Goal: Register for event/course

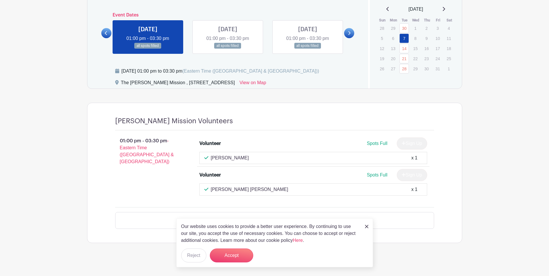
scroll to position [335, 0]
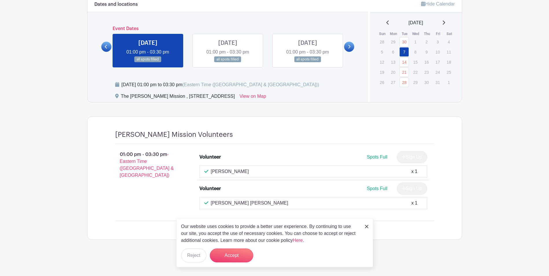
click at [368, 225] on img at bounding box center [366, 226] width 3 height 3
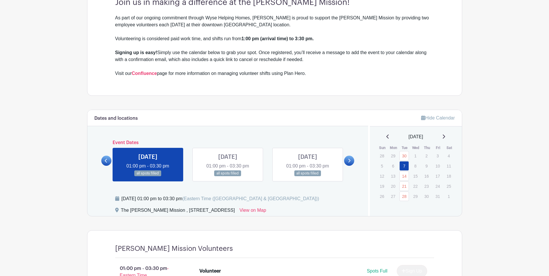
scroll to position [219, 0]
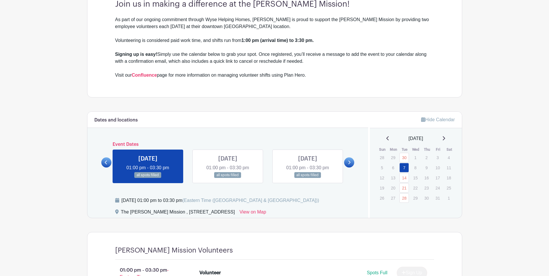
click at [351, 163] on link at bounding box center [349, 162] width 10 height 10
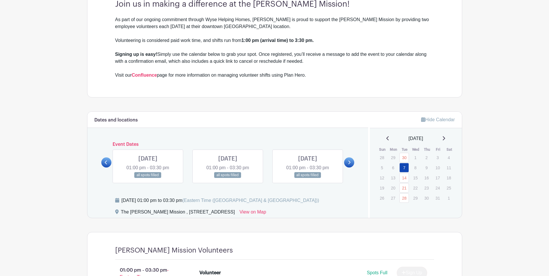
click at [351, 163] on link at bounding box center [349, 162] width 10 height 10
click at [107, 164] on icon at bounding box center [106, 163] width 2 height 4
click at [228, 178] on link at bounding box center [228, 178] width 0 height 0
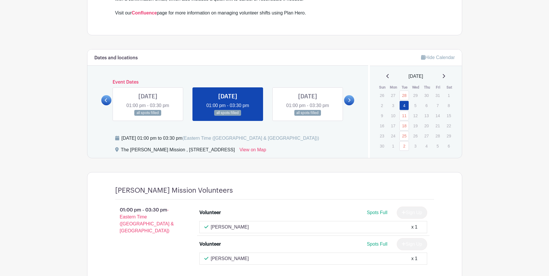
scroll to position [250, 0]
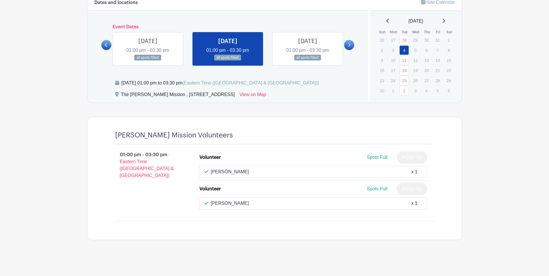
scroll to position [337, 0]
click at [307, 60] on link at bounding box center [307, 60] width 0 height 0
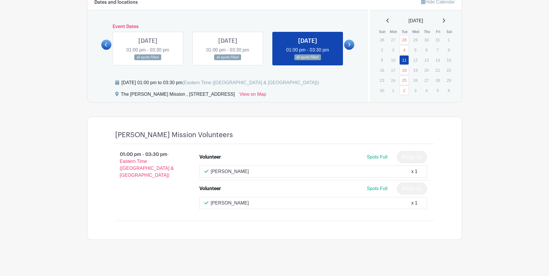
click at [348, 45] on icon at bounding box center [349, 45] width 3 height 4
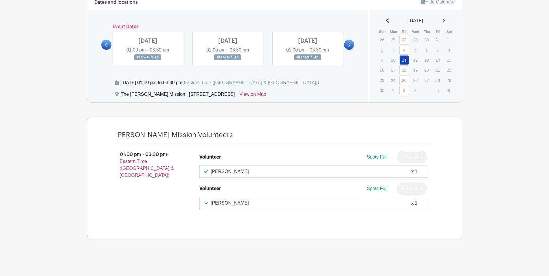
click at [148, 60] on link at bounding box center [148, 60] width 0 height 0
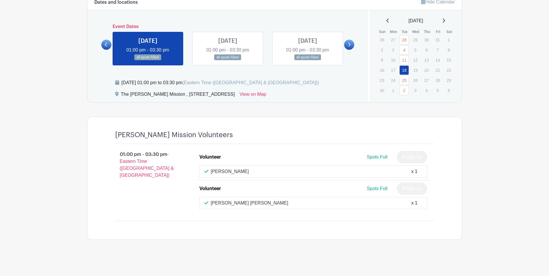
click at [108, 47] on link at bounding box center [106, 45] width 10 height 10
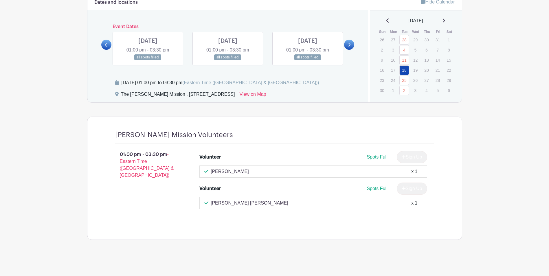
click at [108, 47] on link at bounding box center [106, 45] width 10 height 10
click at [148, 60] on link at bounding box center [148, 60] width 0 height 0
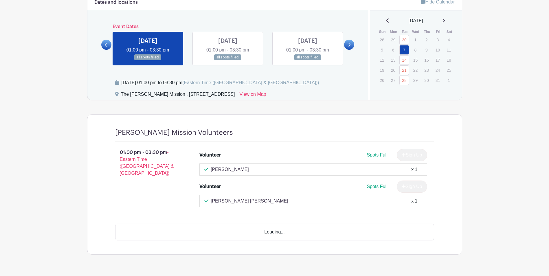
scroll to position [335, 0]
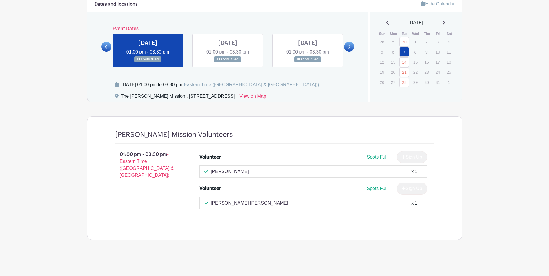
click at [228, 62] on link at bounding box center [228, 62] width 0 height 0
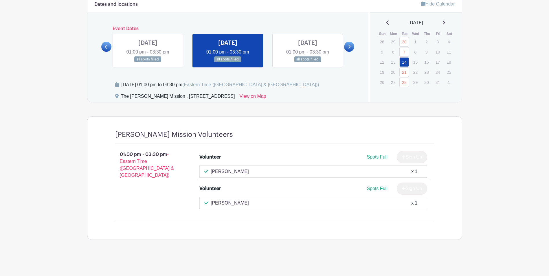
click at [307, 62] on link at bounding box center [307, 62] width 0 height 0
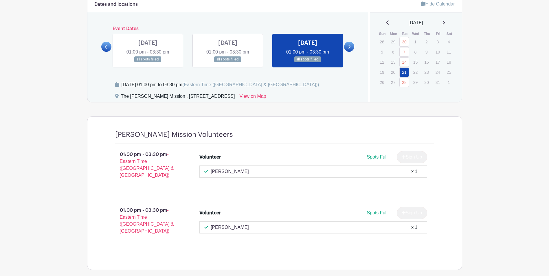
click at [348, 46] on icon at bounding box center [349, 47] width 3 height 4
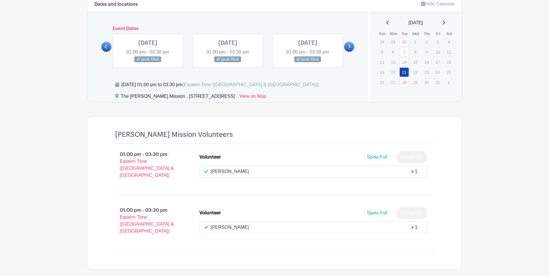
click at [148, 62] on link at bounding box center [148, 62] width 0 height 0
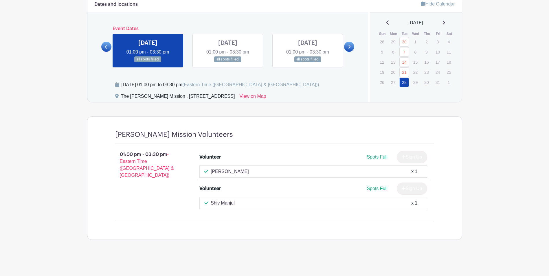
click at [348, 47] on icon at bounding box center [349, 47] width 3 height 4
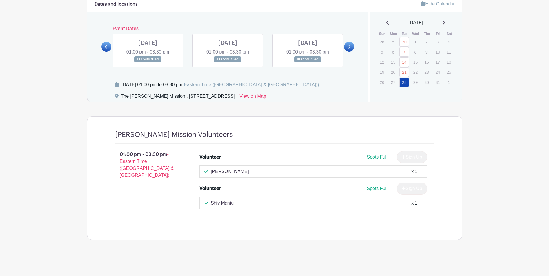
click at [228, 62] on link at bounding box center [228, 62] width 0 height 0
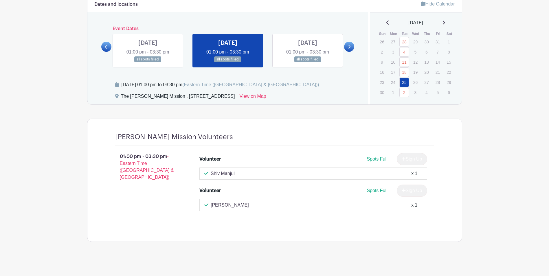
click at [148, 62] on link at bounding box center [148, 62] width 0 height 0
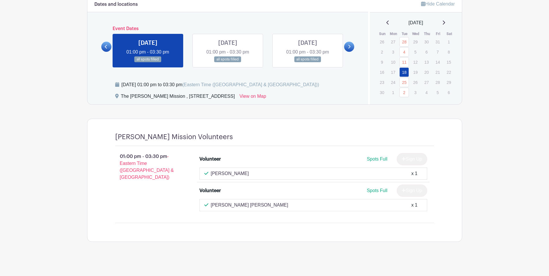
click at [106, 47] on icon at bounding box center [106, 47] width 2 height 4
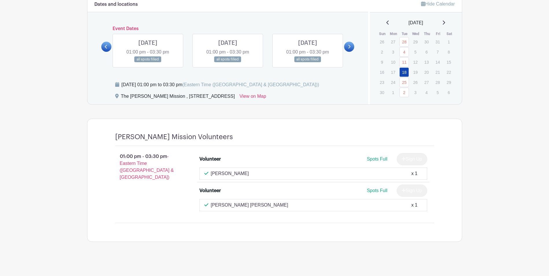
click at [307, 62] on link at bounding box center [307, 62] width 0 height 0
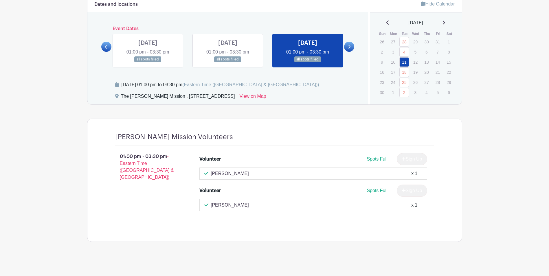
click at [228, 62] on link at bounding box center [228, 62] width 0 height 0
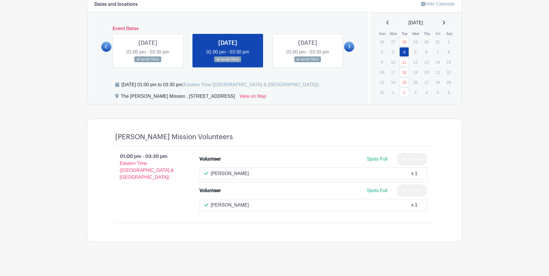
click at [349, 46] on icon at bounding box center [349, 47] width 2 height 4
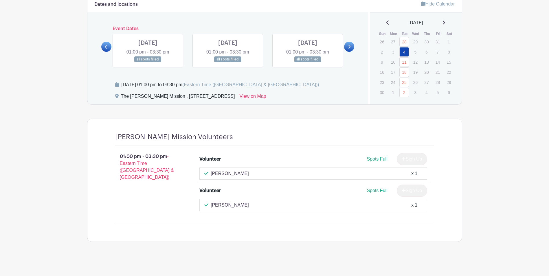
click at [228, 62] on link at bounding box center [228, 62] width 0 height 0
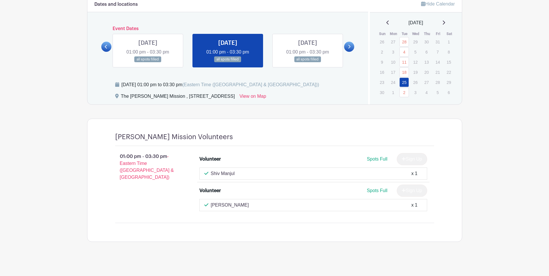
click at [148, 62] on link at bounding box center [148, 62] width 0 height 0
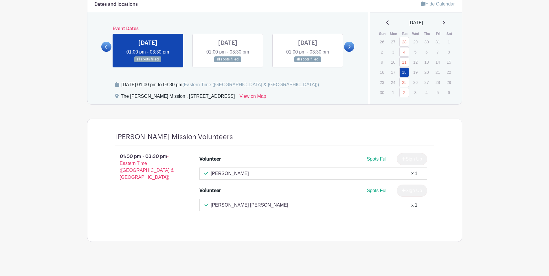
click at [106, 47] on icon at bounding box center [106, 47] width 3 height 4
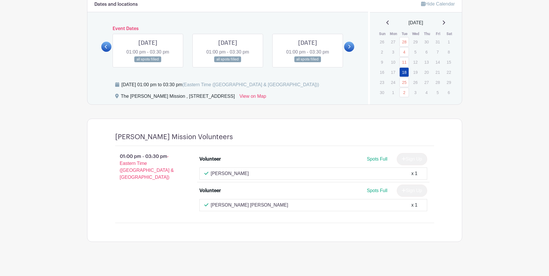
click at [348, 47] on icon at bounding box center [349, 47] width 3 height 4
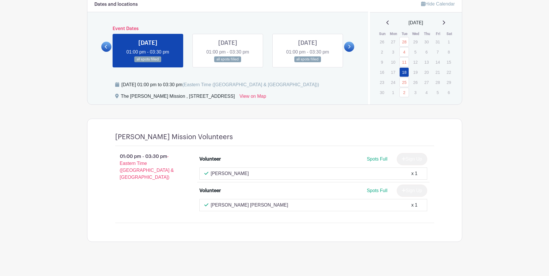
click at [105, 46] on icon at bounding box center [106, 47] width 3 height 4
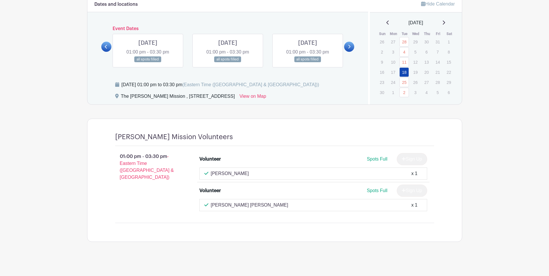
click at [307, 62] on link at bounding box center [307, 62] width 0 height 0
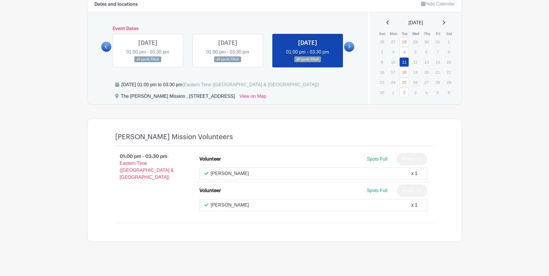
click at [228, 62] on link at bounding box center [228, 62] width 0 height 0
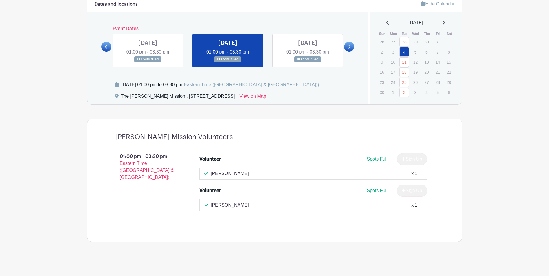
click at [148, 62] on link at bounding box center [148, 62] width 0 height 0
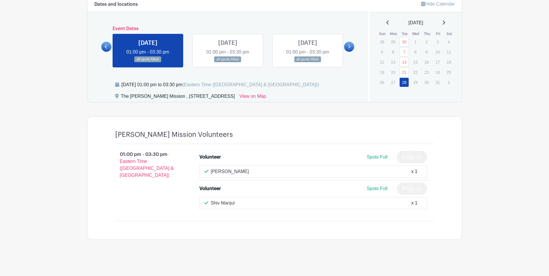
click at [228, 62] on link at bounding box center [228, 62] width 0 height 0
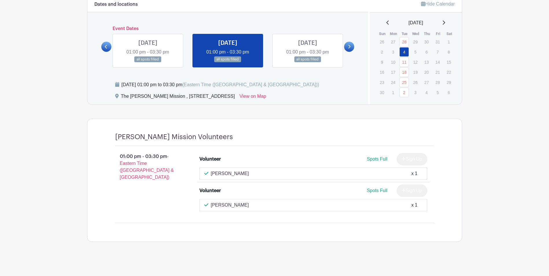
click at [102, 48] on link at bounding box center [106, 47] width 10 height 10
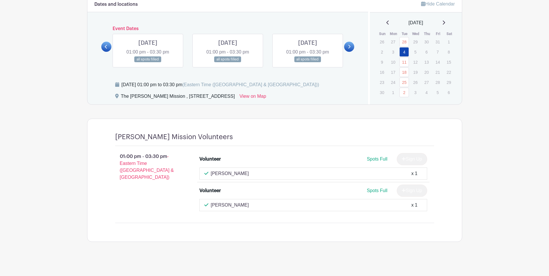
click at [307, 62] on link at bounding box center [307, 62] width 0 height 0
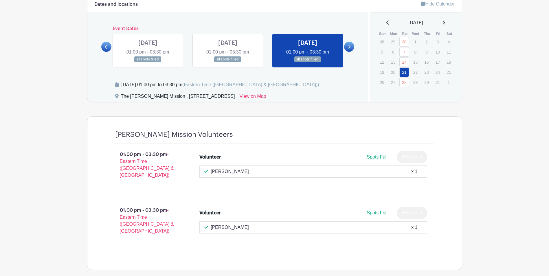
click at [228, 62] on link at bounding box center [228, 62] width 0 height 0
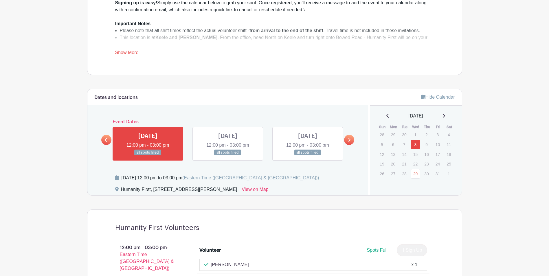
scroll to position [289, 0]
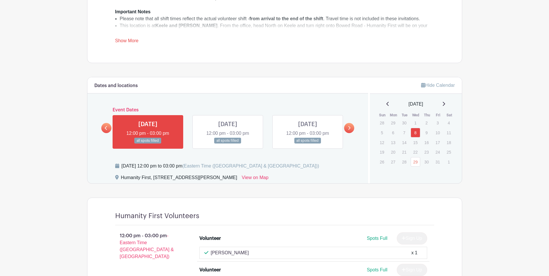
click at [347, 126] on link at bounding box center [349, 128] width 10 height 10
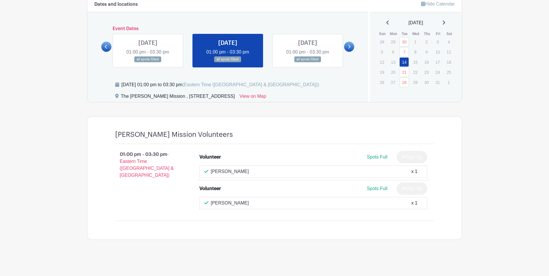
click at [351, 45] on link at bounding box center [349, 47] width 10 height 10
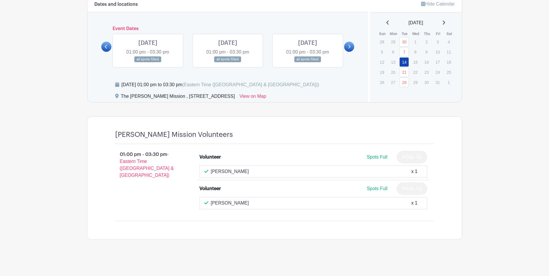
click at [307, 62] on link at bounding box center [307, 62] width 0 height 0
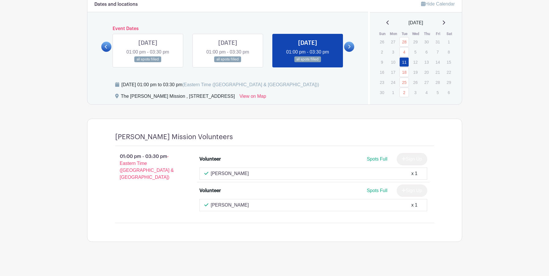
click at [228, 62] on link at bounding box center [228, 62] width 0 height 0
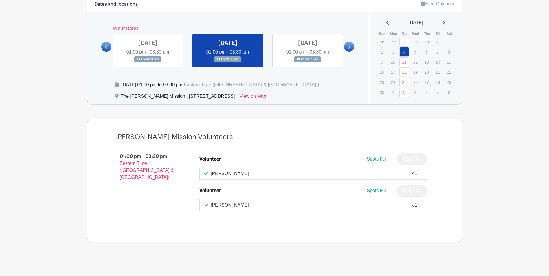
click at [104, 45] on link at bounding box center [106, 47] width 10 height 10
click at [108, 46] on link at bounding box center [106, 47] width 10 height 10
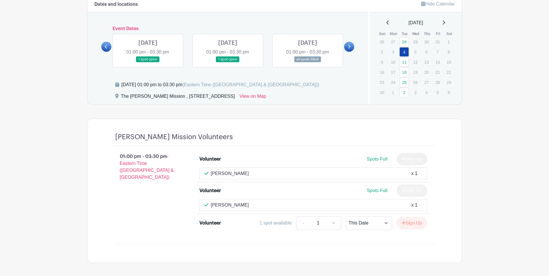
click at [228, 62] on link at bounding box center [228, 62] width 0 height 0
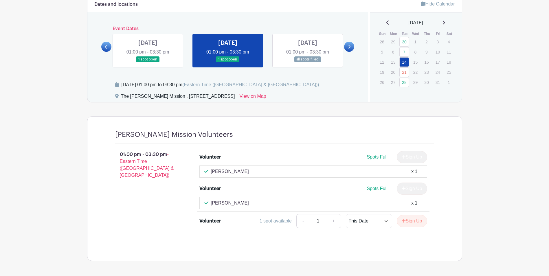
scroll to position [356, 0]
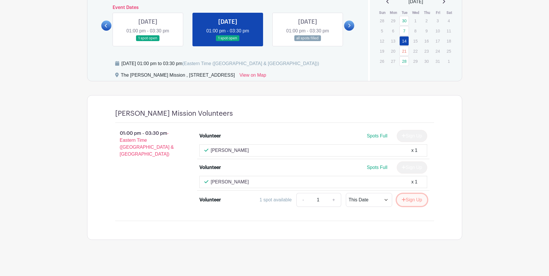
click at [403, 199] on icon "submit" at bounding box center [403, 200] width 4 height 4
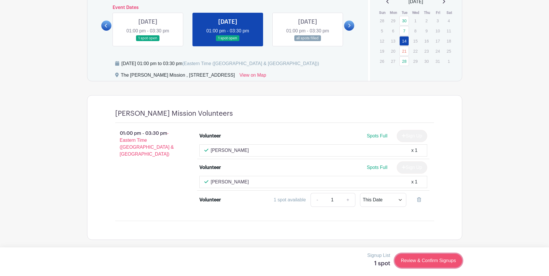
click at [420, 262] on link "Review & Confirm Signups" at bounding box center [427, 261] width 67 height 14
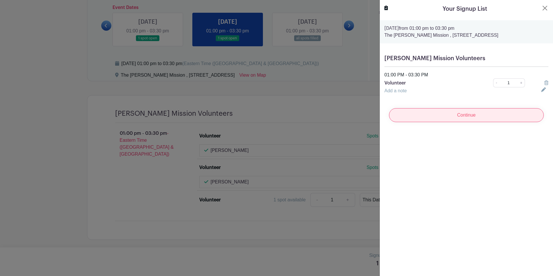
click at [436, 117] on input "Continue" at bounding box center [466, 115] width 155 height 14
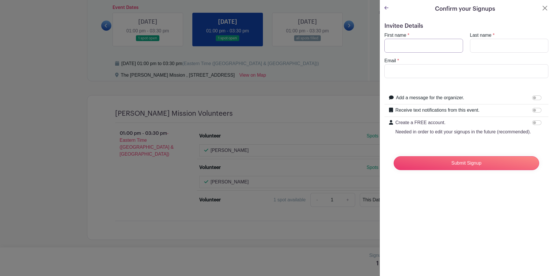
click at [418, 46] on input "First name" at bounding box center [423, 46] width 79 height 14
type input "Jamie"
type input "Urquhart"
click at [430, 72] on input "Email" at bounding box center [466, 71] width 164 height 14
type input "jurquhart@wysemeter.com"
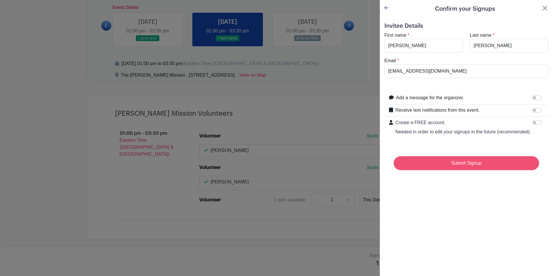
click at [473, 169] on input "Submit Signup" at bounding box center [466, 163] width 145 height 14
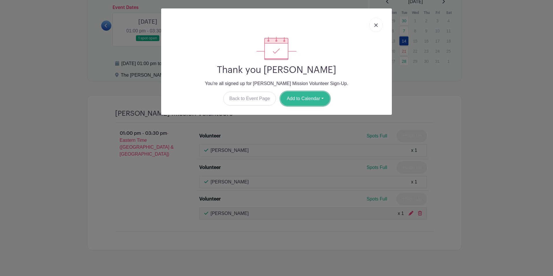
click at [297, 100] on button "Add to Calendar" at bounding box center [305, 99] width 49 height 14
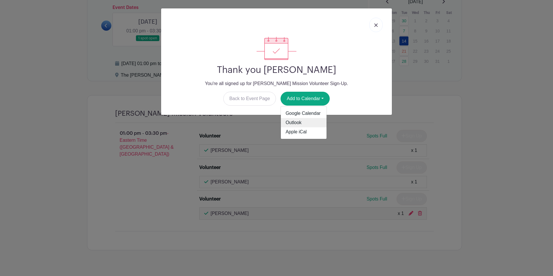
click at [297, 122] on link "Outlook" at bounding box center [304, 122] width 46 height 9
click at [376, 28] on link at bounding box center [375, 25] width 13 height 14
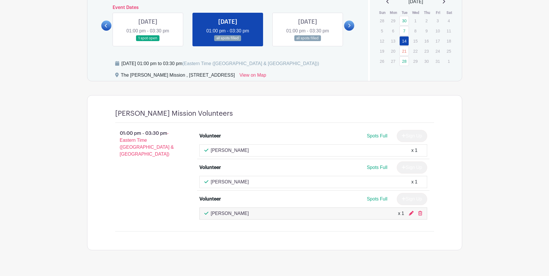
click at [105, 26] on icon at bounding box center [106, 25] width 3 height 4
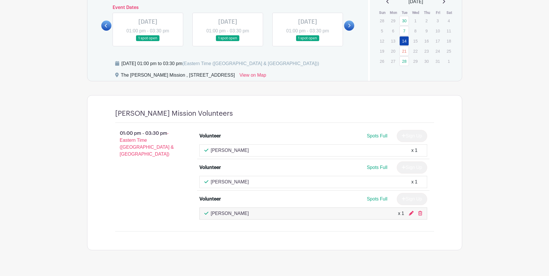
click at [350, 26] on icon at bounding box center [349, 26] width 2 height 4
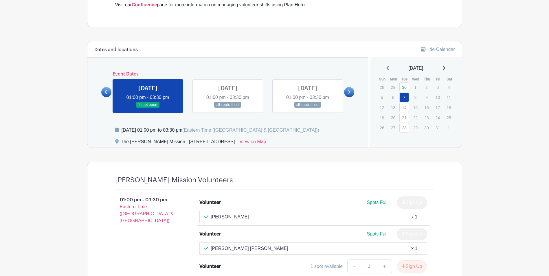
scroll to position [347, 0]
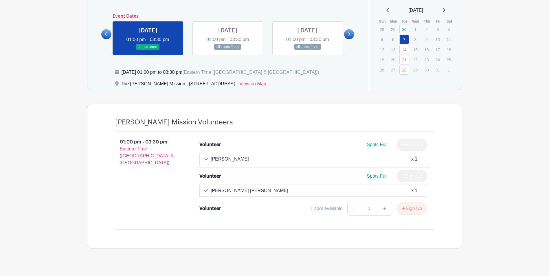
click at [228, 50] on link at bounding box center [228, 50] width 0 height 0
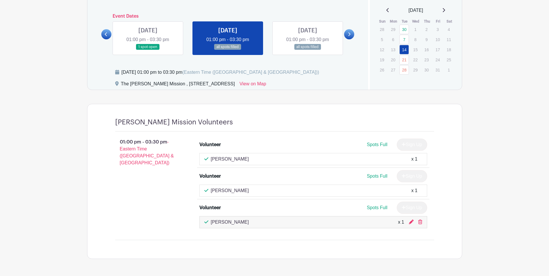
click at [307, 50] on link at bounding box center [307, 50] width 0 height 0
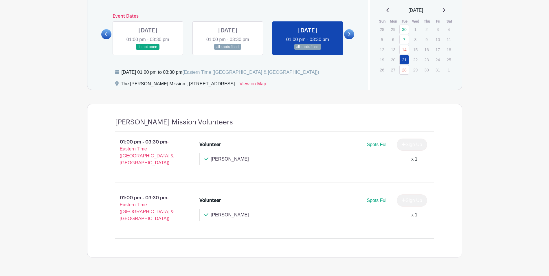
scroll to position [353, 0]
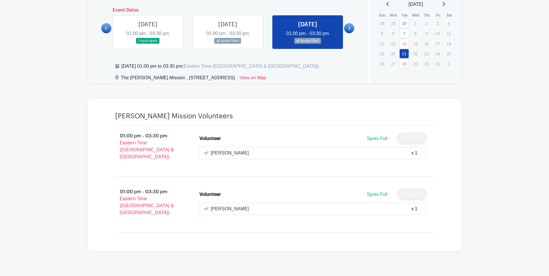
click at [228, 44] on link at bounding box center [228, 44] width 0 height 0
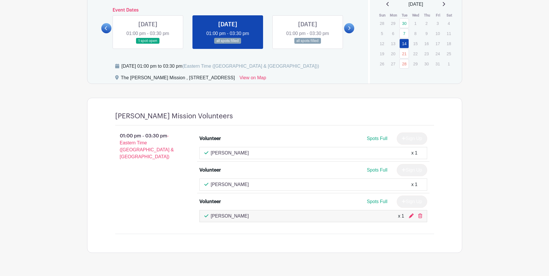
click at [349, 27] on icon at bounding box center [349, 28] width 2 height 4
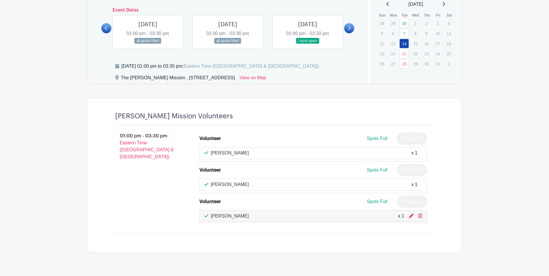
click at [228, 44] on link at bounding box center [228, 44] width 0 height 0
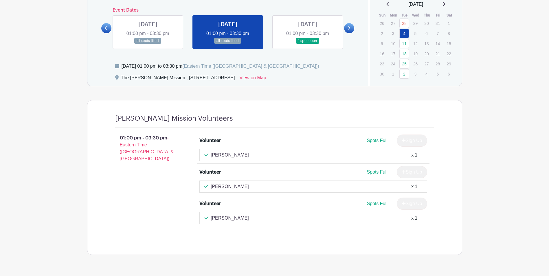
click at [346, 28] on link at bounding box center [349, 28] width 10 height 10
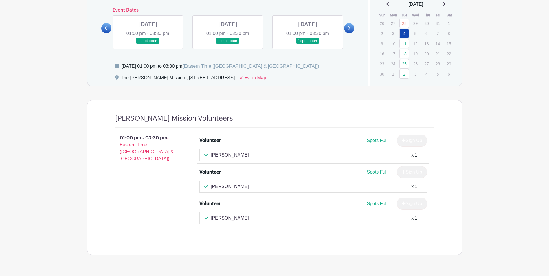
click at [228, 44] on link at bounding box center [228, 44] width 0 height 0
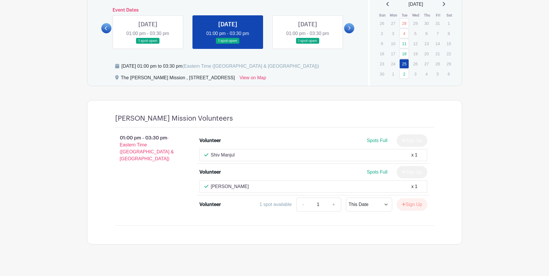
click at [307, 44] on link at bounding box center [307, 44] width 0 height 0
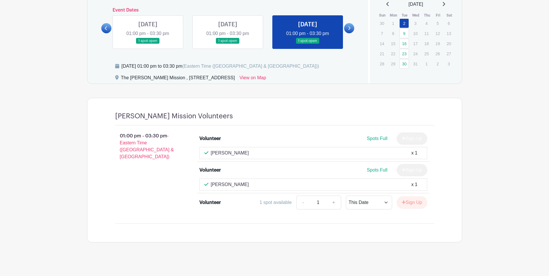
click at [148, 44] on link at bounding box center [148, 44] width 0 height 0
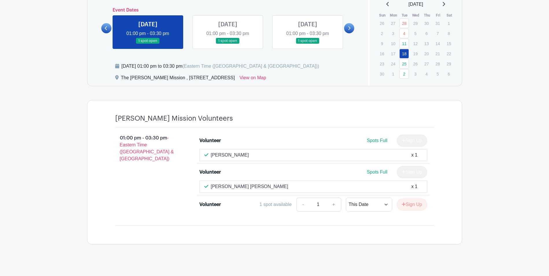
click at [106, 30] on icon at bounding box center [106, 28] width 2 height 4
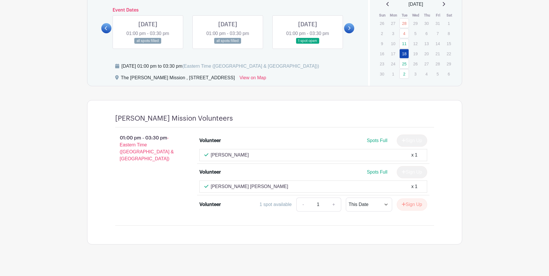
click at [307, 44] on link at bounding box center [307, 44] width 0 height 0
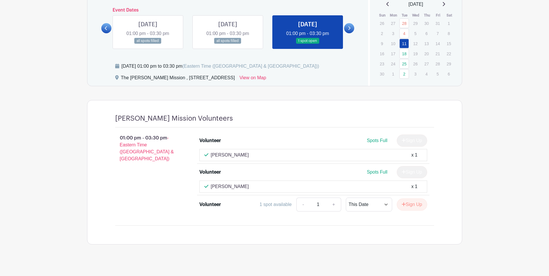
click at [228, 44] on link at bounding box center [228, 44] width 0 height 0
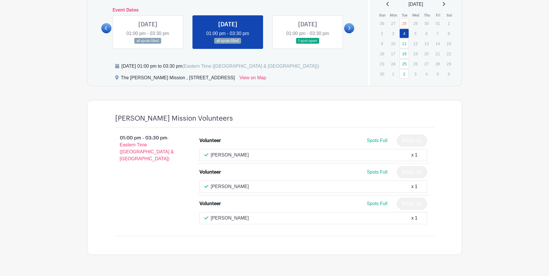
click at [148, 44] on link at bounding box center [148, 44] width 0 height 0
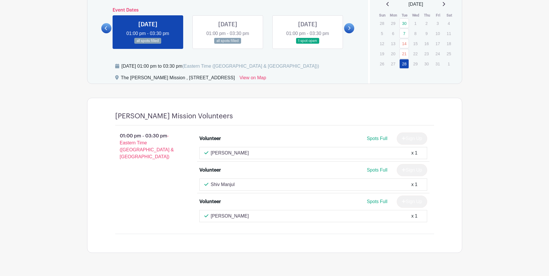
click at [104, 29] on link at bounding box center [106, 28] width 10 height 10
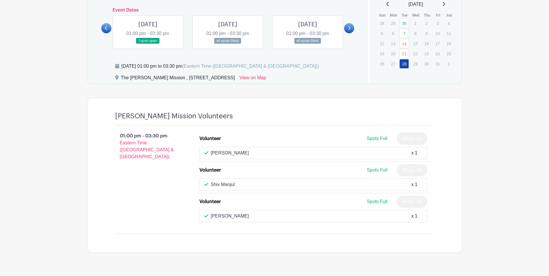
click at [307, 44] on link at bounding box center [307, 44] width 0 height 0
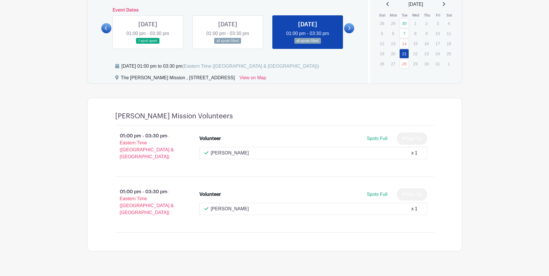
click at [228, 44] on link at bounding box center [228, 44] width 0 height 0
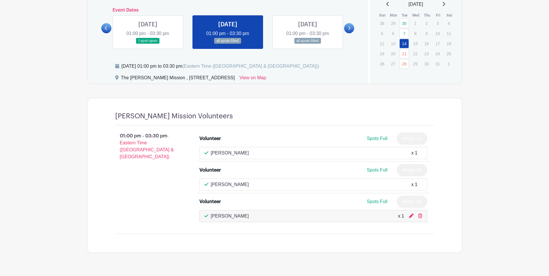
click at [148, 44] on link at bounding box center [148, 44] width 0 height 0
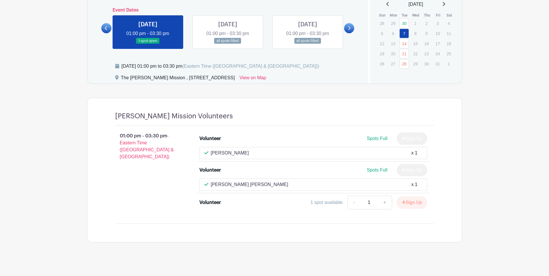
click at [228, 44] on link at bounding box center [228, 44] width 0 height 0
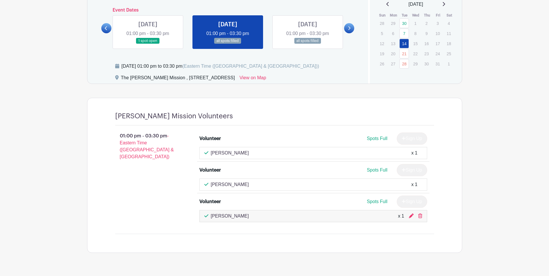
click at [307, 44] on link at bounding box center [307, 44] width 0 height 0
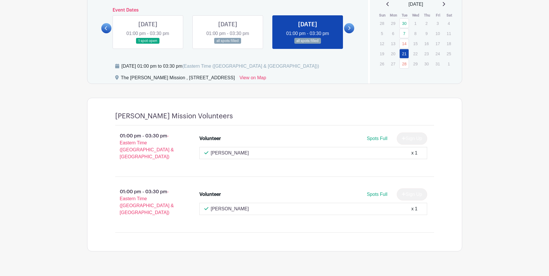
click at [148, 44] on link at bounding box center [148, 44] width 0 height 0
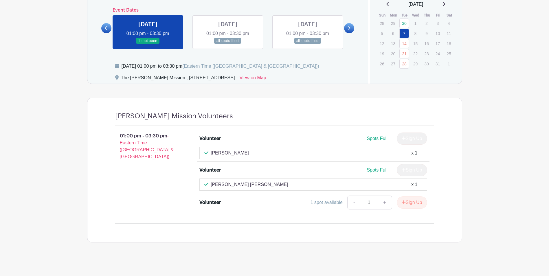
click at [228, 44] on link at bounding box center [228, 44] width 0 height 0
